Goal: Task Accomplishment & Management: Manage account settings

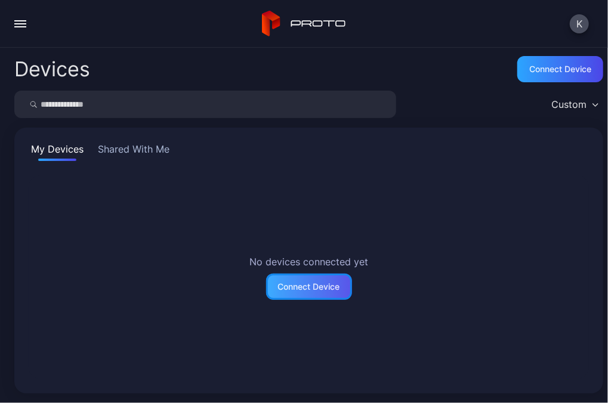
click at [290, 277] on div "Connect Device" at bounding box center [309, 287] width 86 height 26
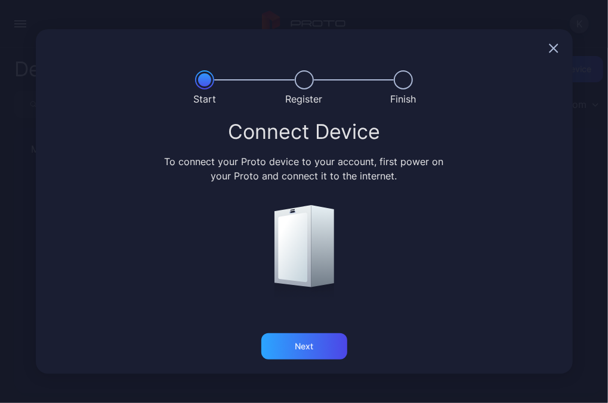
click at [448, 45] on icon "button" at bounding box center [554, 49] width 8 height 8
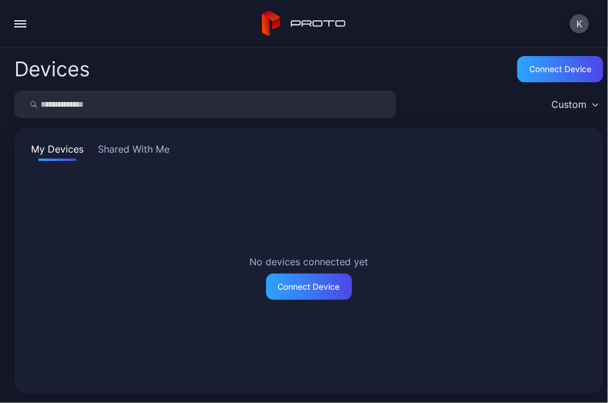
click at [20, 20] on div "button" at bounding box center [20, 20] width 12 height 1
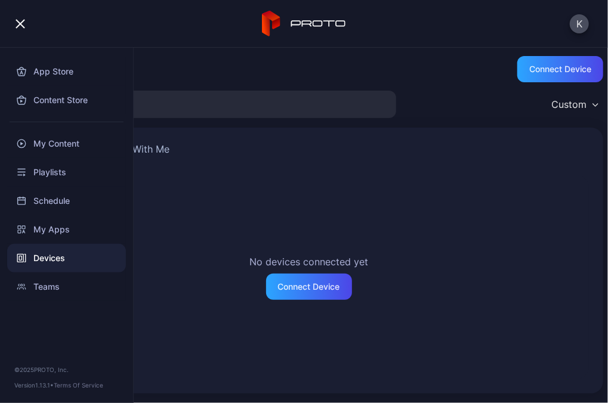
click at [66, 254] on div "Devices" at bounding box center [66, 258] width 119 height 29
click at [162, 148] on button "Shared With Me" at bounding box center [133, 151] width 76 height 19
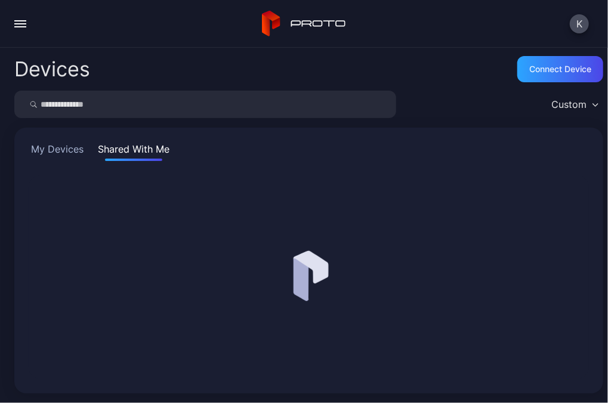
click at [162, 148] on button "Shared With Me" at bounding box center [133, 151] width 76 height 19
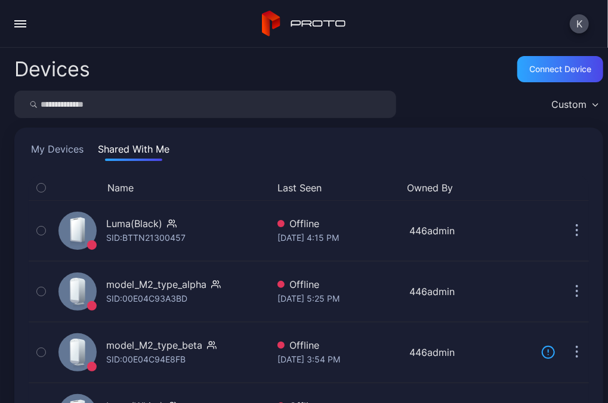
click at [61, 143] on button "My Devices" at bounding box center [57, 151] width 57 height 19
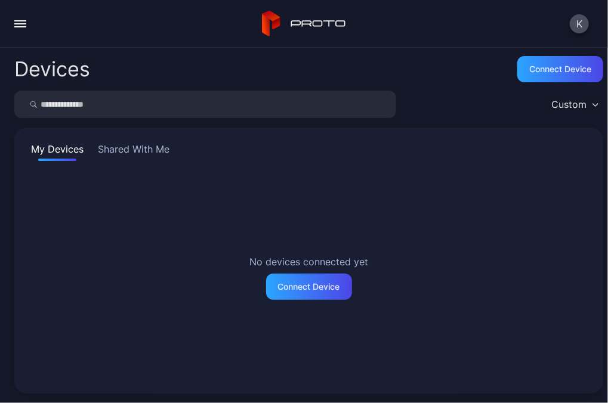
click at [17, 23] on div "button" at bounding box center [20, 23] width 12 height 1
click at [448, 242] on div "No devices connected yet Connect Device" at bounding box center [308, 277] width 579 height 223
click at [17, 17] on button "button" at bounding box center [20, 24] width 24 height 24
click at [196, 76] on div "Devices Connect device" at bounding box center [308, 69] width 589 height 24
click at [448, 183] on div "Devices Connect device Custom My Devices Shared With Me No devices connected ye…" at bounding box center [304, 226] width 608 height 356
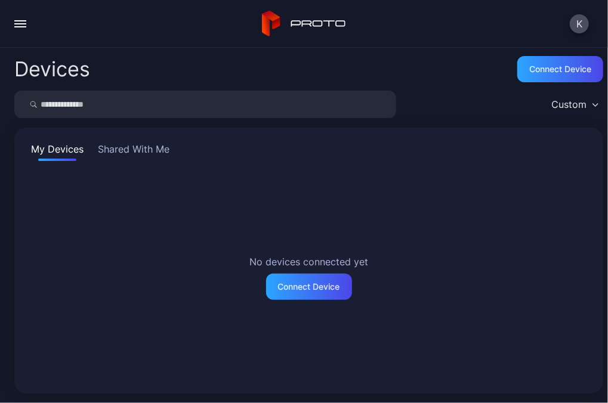
click at [448, 263] on div "No devices connected yet Connect Device" at bounding box center [308, 277] width 579 height 223
click at [448, 303] on div "No devices connected yet Connect Device" at bounding box center [308, 277] width 579 height 223
click at [448, 266] on div "No devices connected yet Connect Device" at bounding box center [308, 277] width 579 height 223
click at [118, 154] on button "Shared With Me" at bounding box center [133, 151] width 76 height 19
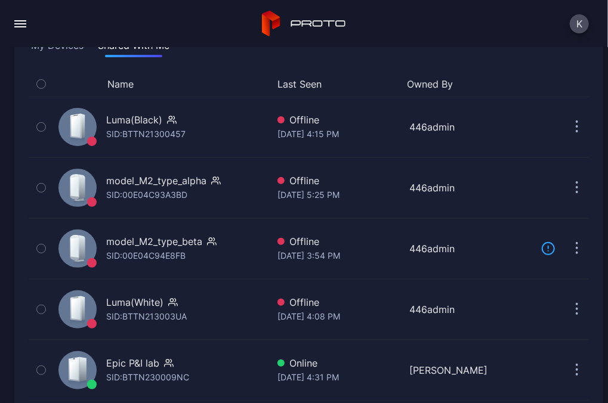
scroll to position [105, 0]
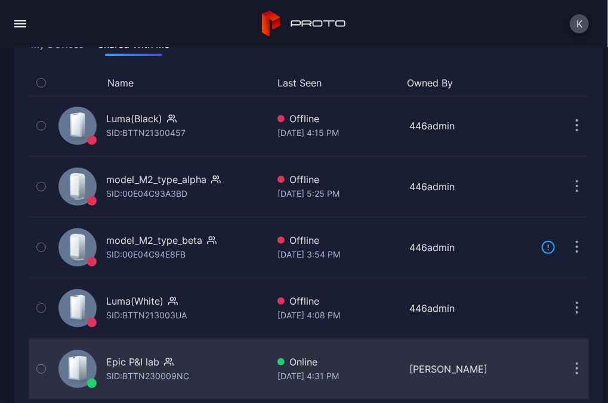
click at [184, 307] on div "Epic P&I lab" at bounding box center [147, 362] width 83 height 14
